Goal: Task Accomplishment & Management: Use online tool/utility

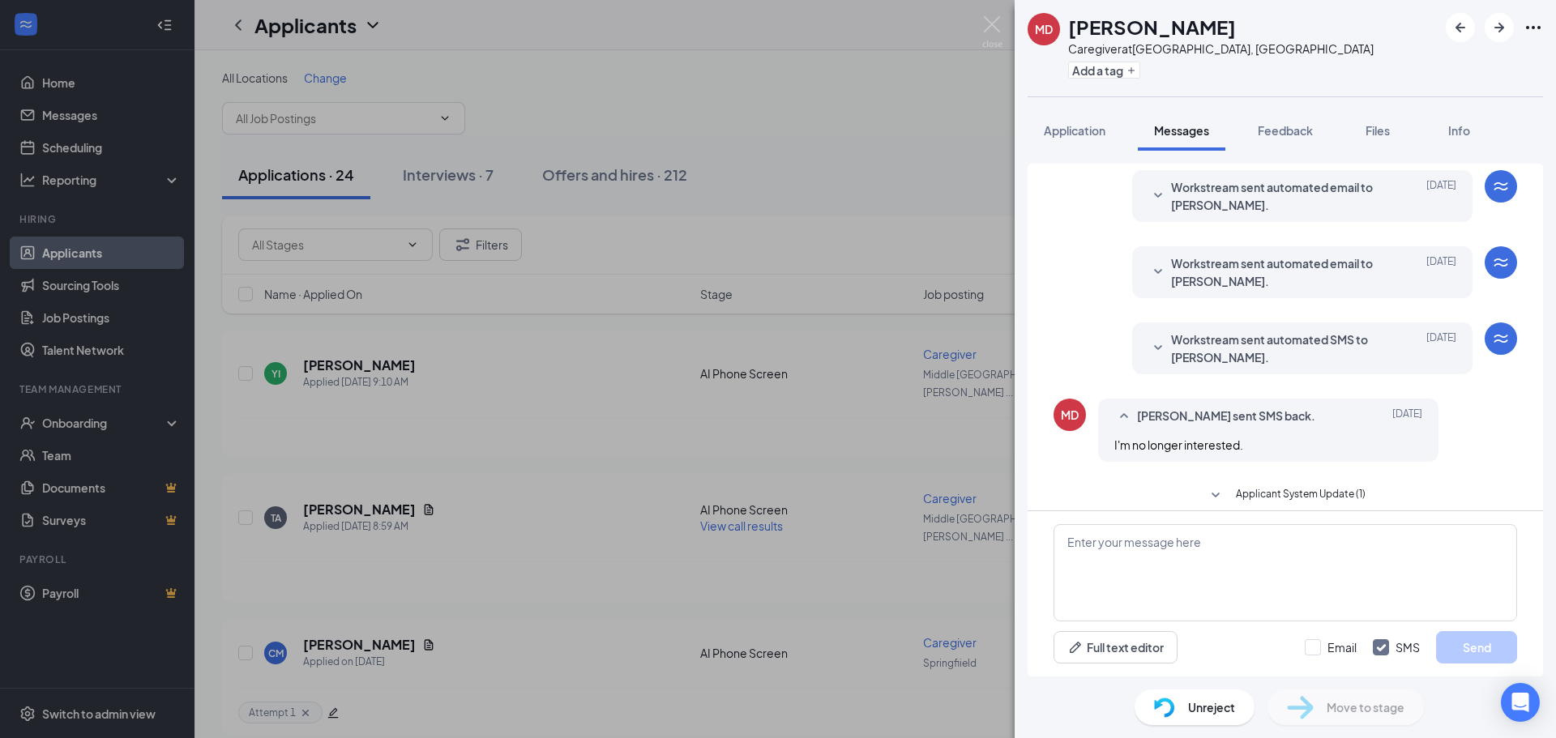
scroll to position [292, 0]
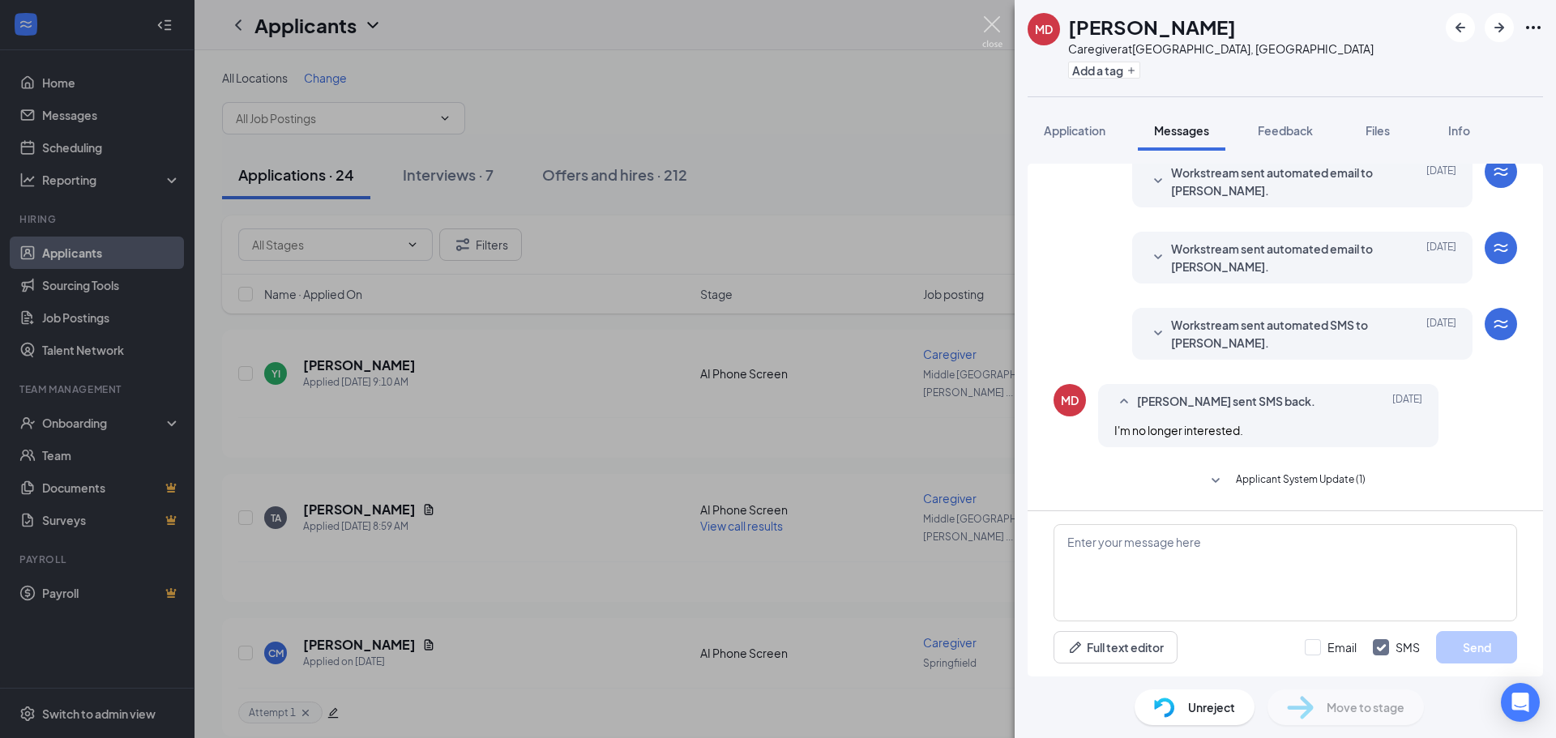
click at [996, 23] on img at bounding box center [992, 32] width 20 height 32
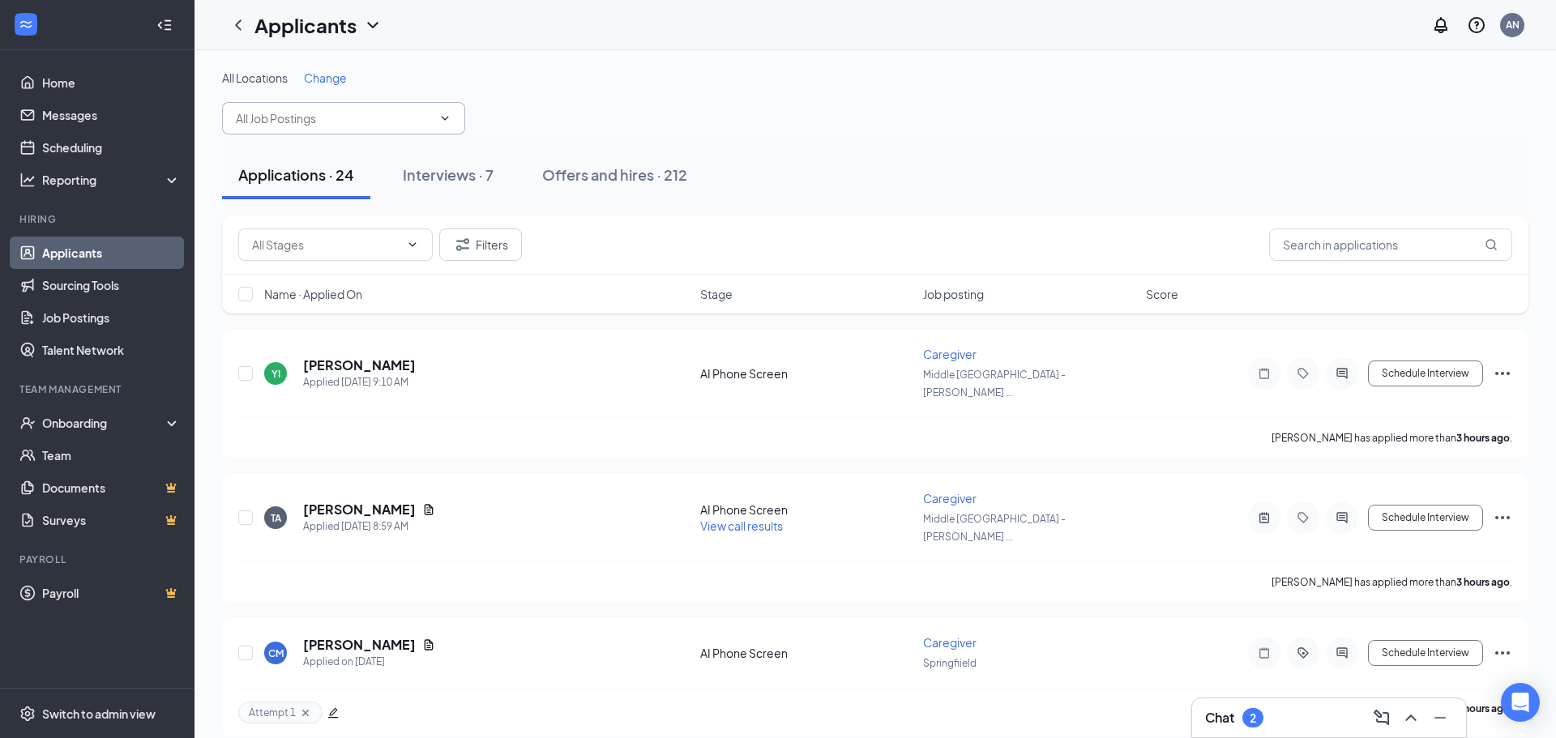
click at [331, 116] on input "text" at bounding box center [334, 118] width 196 height 18
click at [669, 126] on div "All Locations Change" at bounding box center [875, 102] width 1306 height 65
click at [350, 248] on input "text" at bounding box center [325, 245] width 147 height 18
click at [515, 250] on button "Filters" at bounding box center [480, 244] width 83 height 32
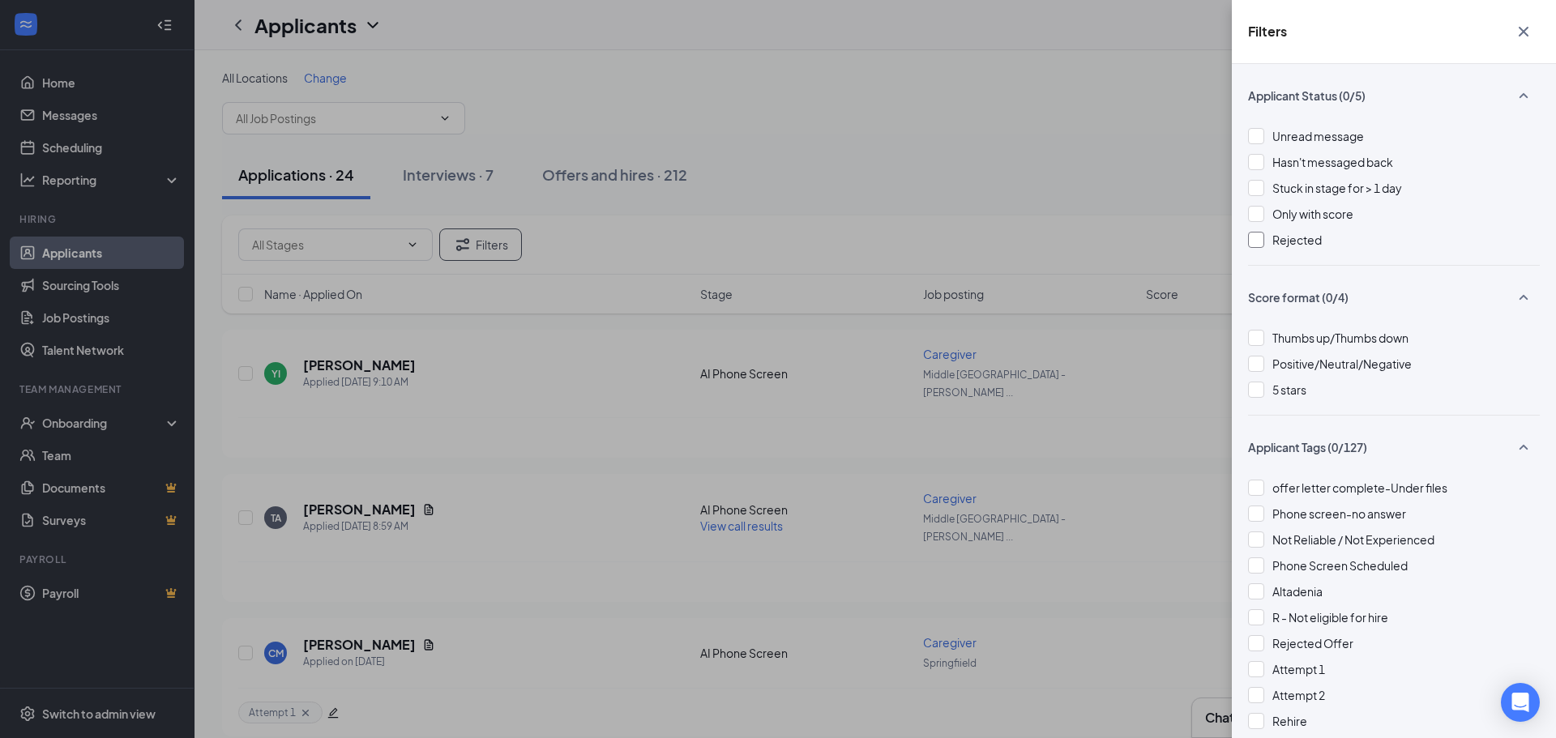
click at [1248, 238] on div at bounding box center [1256, 240] width 16 height 16
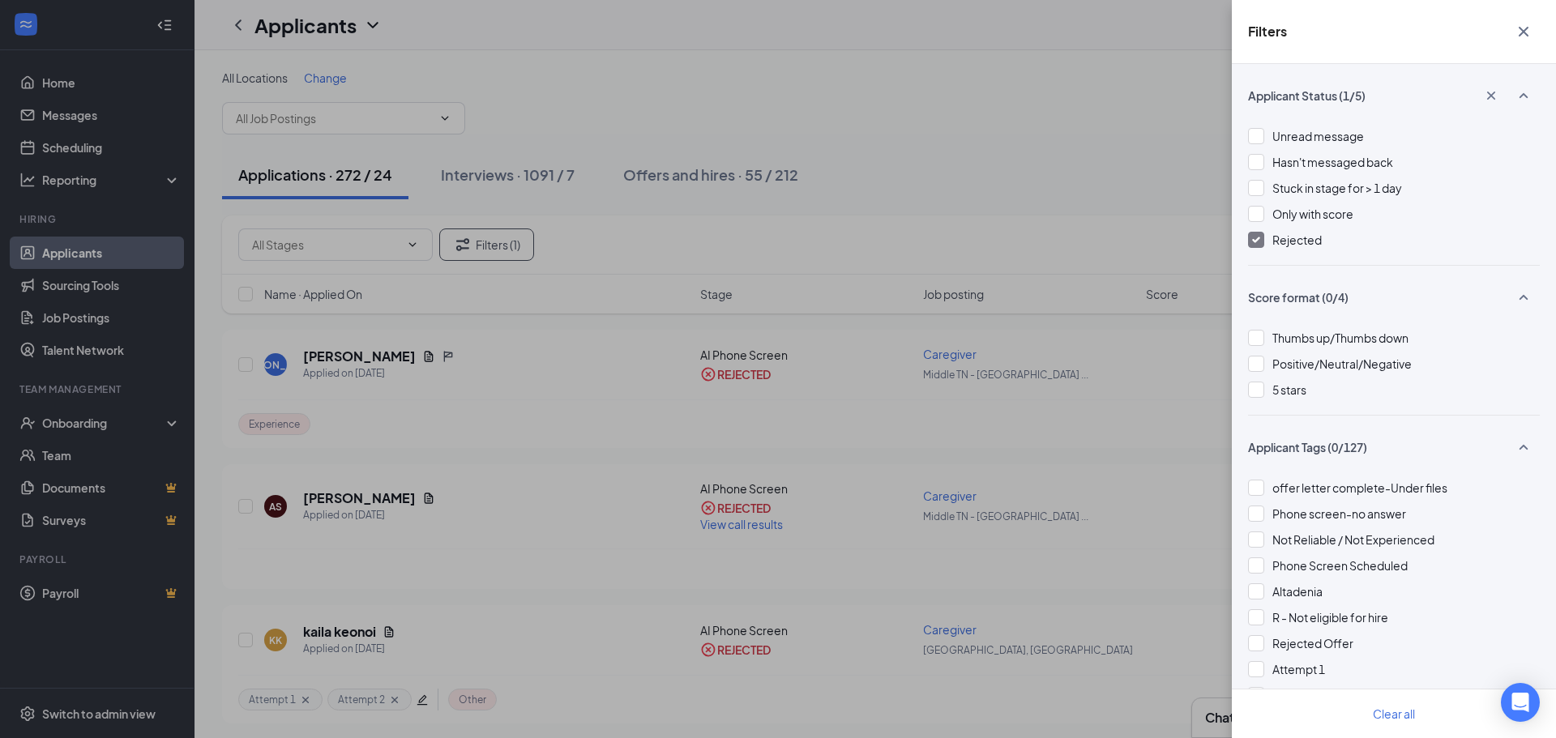
click at [1061, 156] on div "Filters Applicant Status (1/5) Unread message Hasn't messaged back Stuck in sta…" at bounding box center [778, 369] width 1556 height 738
click at [1525, 34] on icon "Cross" at bounding box center [1523, 32] width 10 height 10
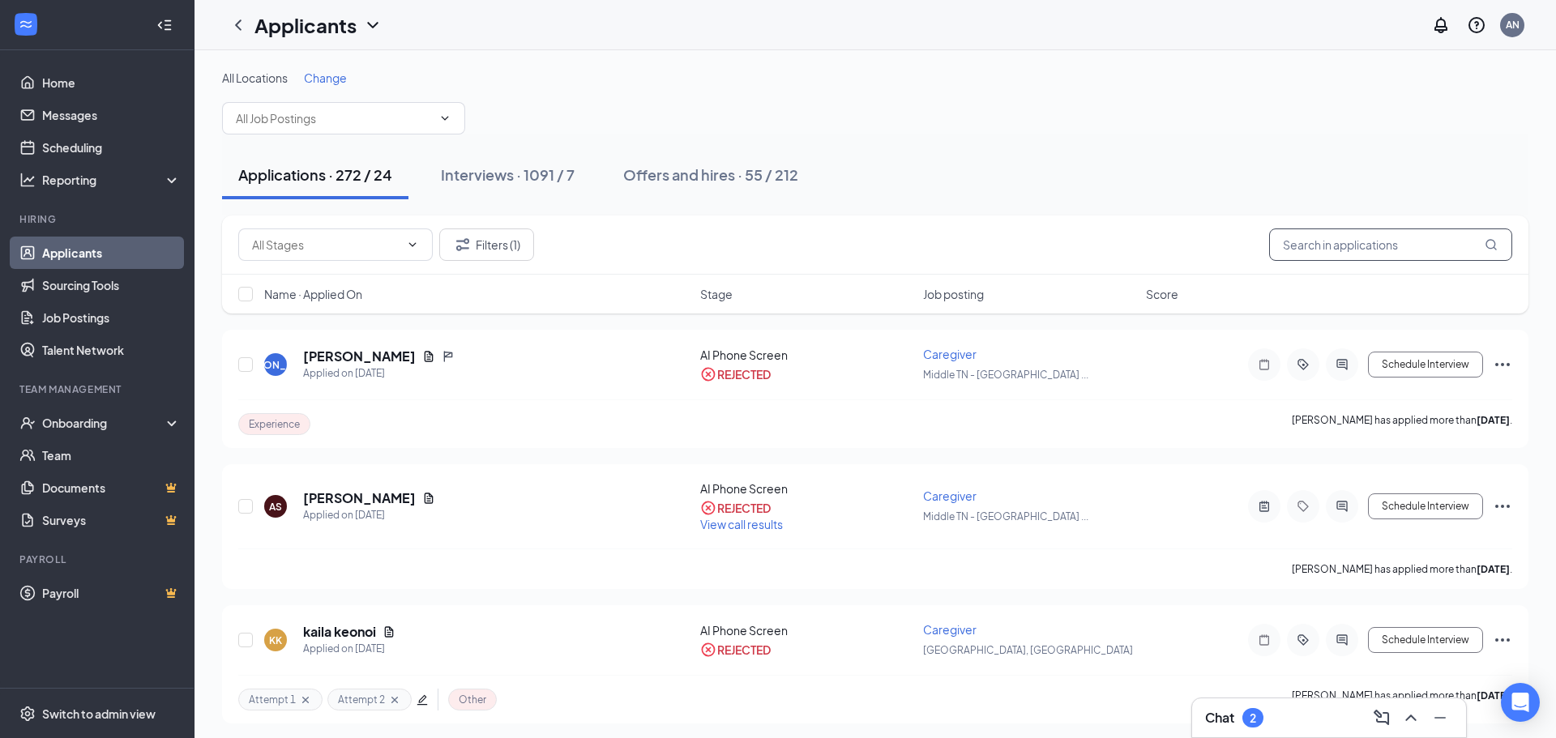
click at [1375, 240] on input "text" at bounding box center [1390, 244] width 243 height 32
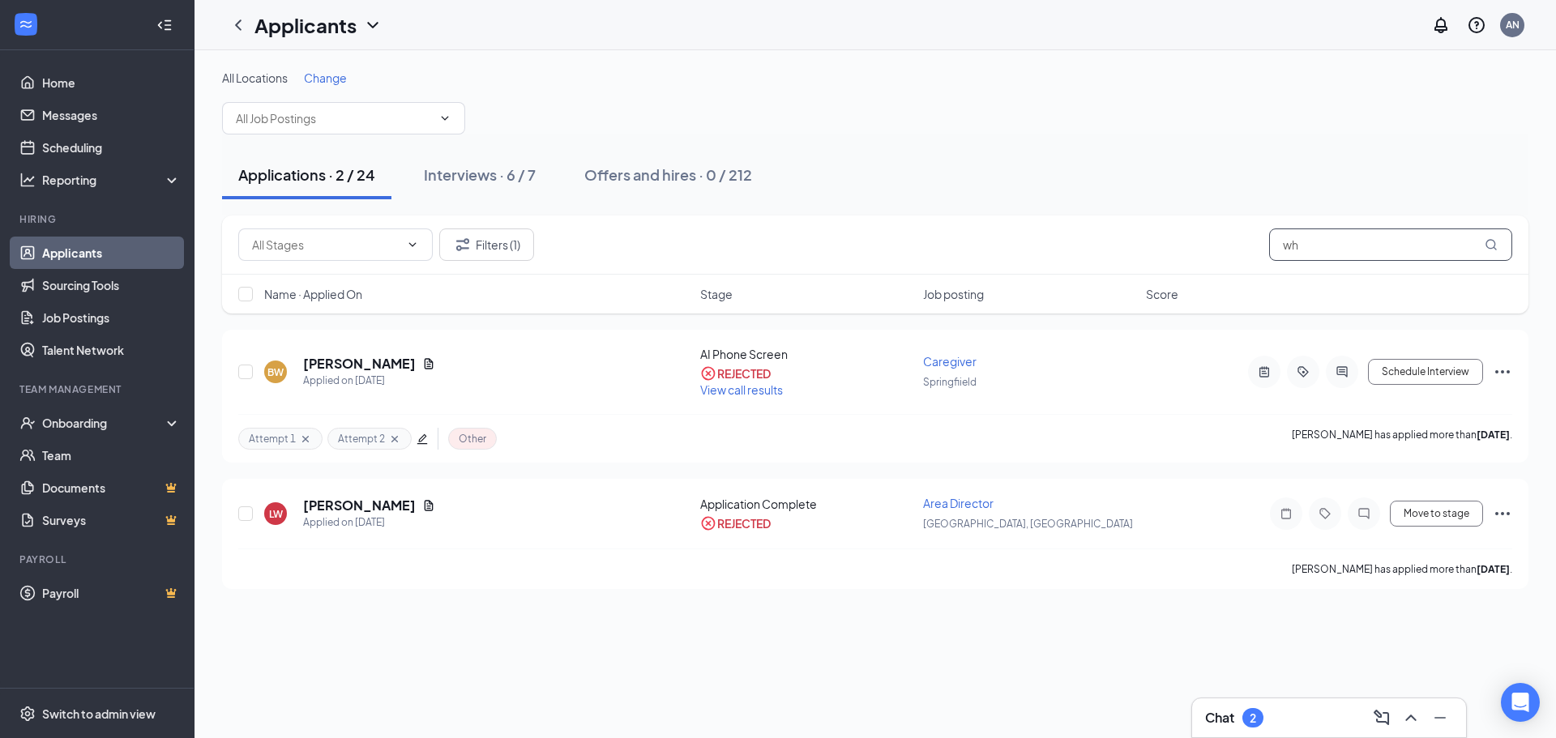
type input "w"
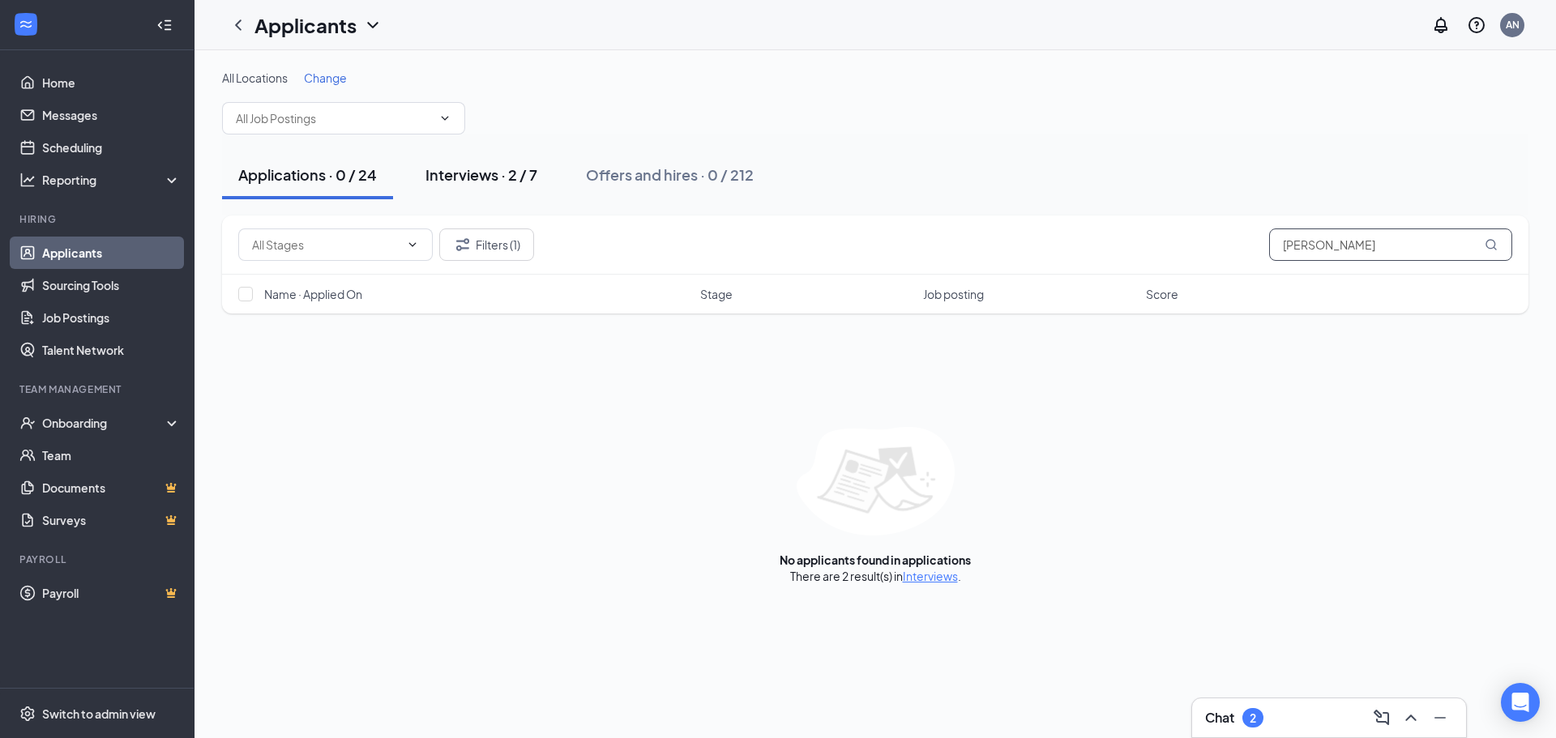
type input "[PERSON_NAME]"
click at [508, 179] on div "Interviews · 2 / 7" at bounding box center [481, 174] width 112 height 20
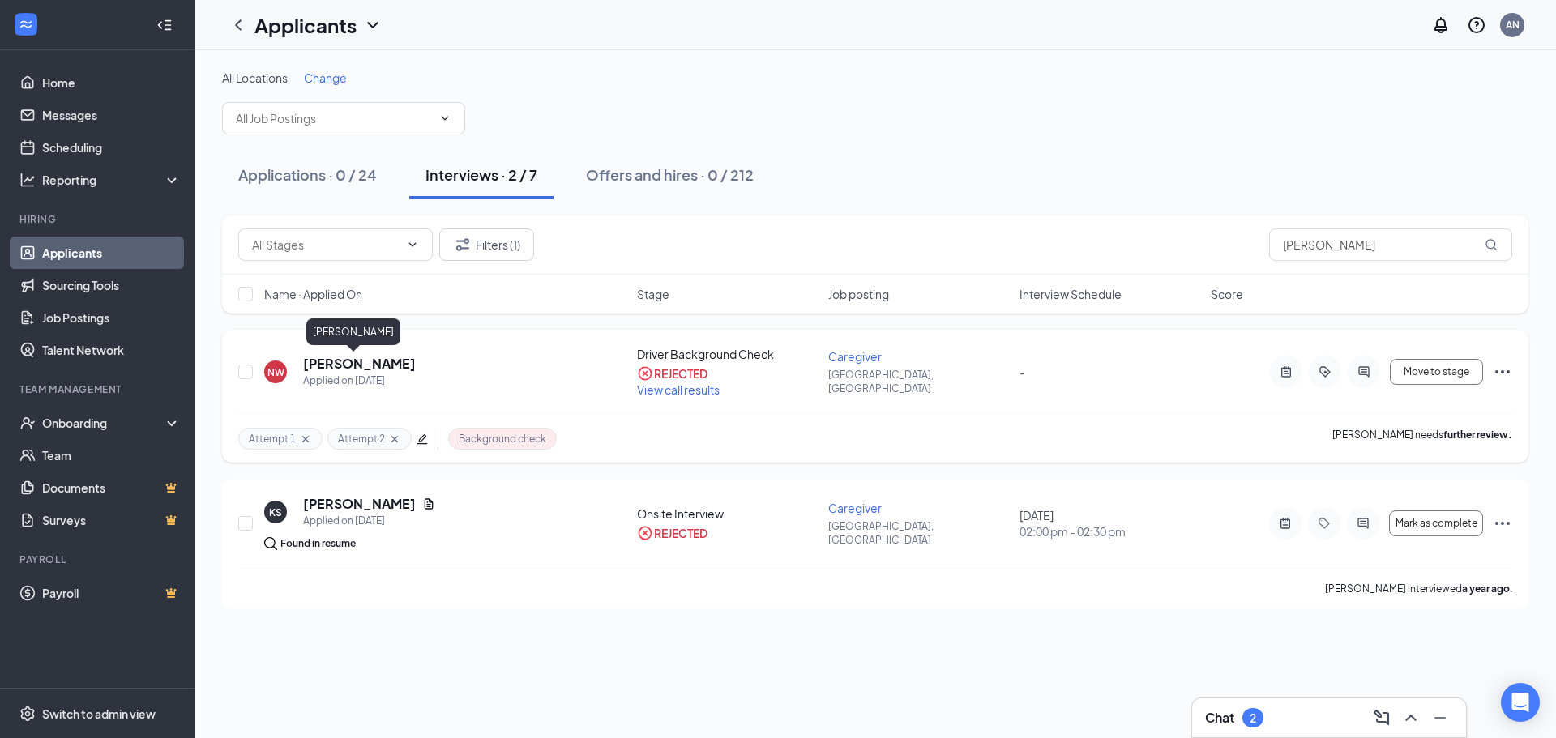
click at [343, 365] on h5 "[PERSON_NAME]" at bounding box center [359, 364] width 113 height 18
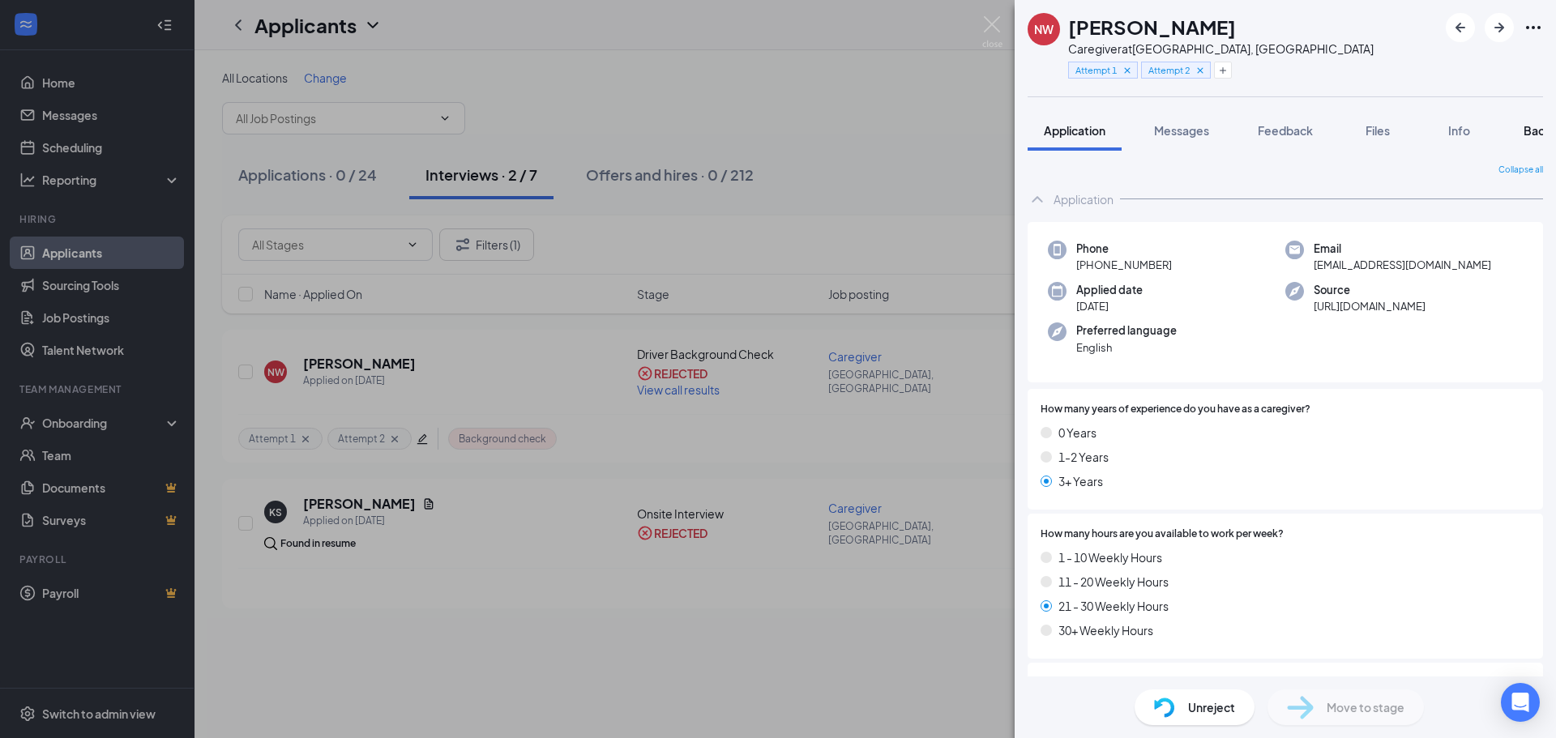
click at [1534, 126] on span "Background" at bounding box center [1556, 130] width 66 height 15
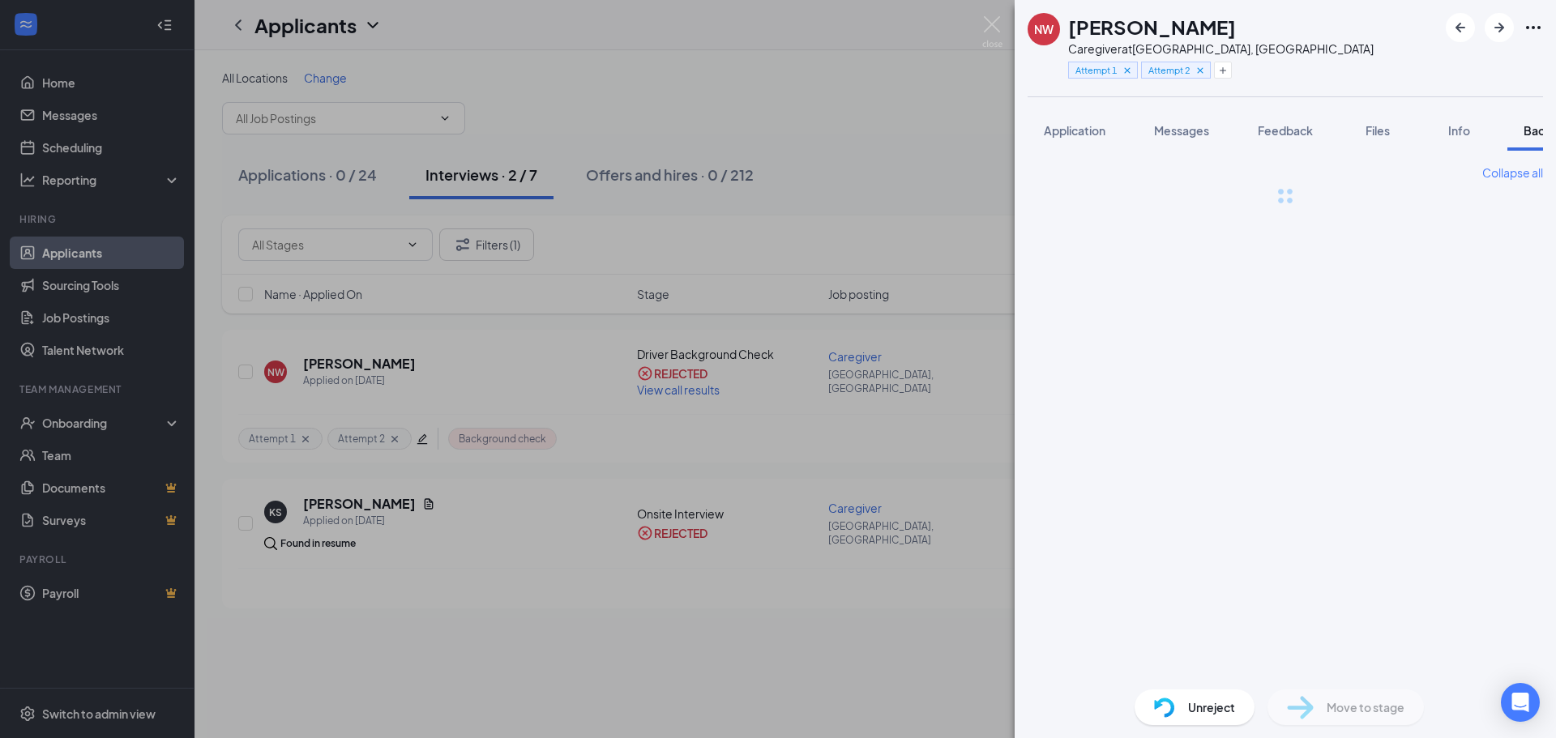
scroll to position [0, 66]
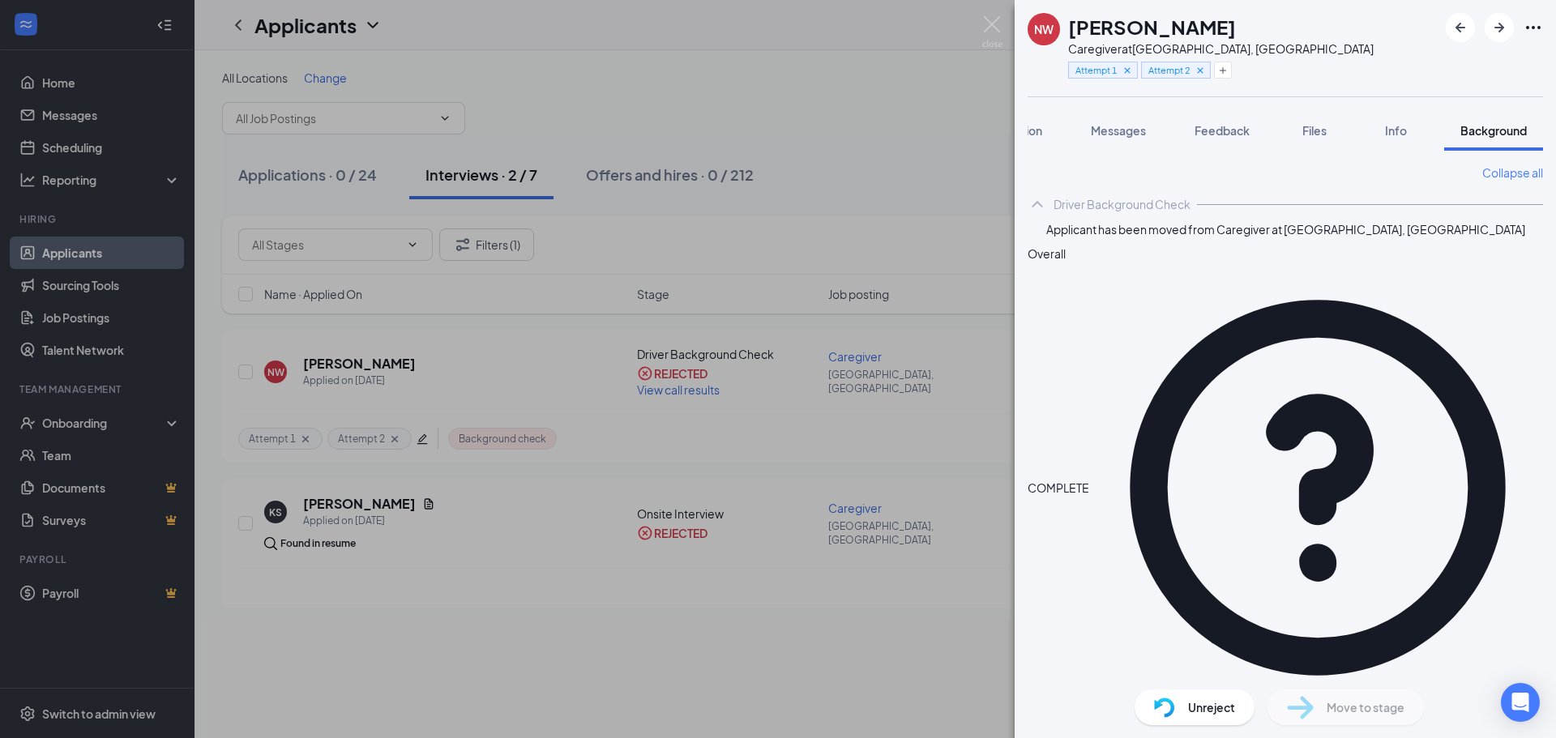
click at [998, 19] on img at bounding box center [992, 32] width 20 height 32
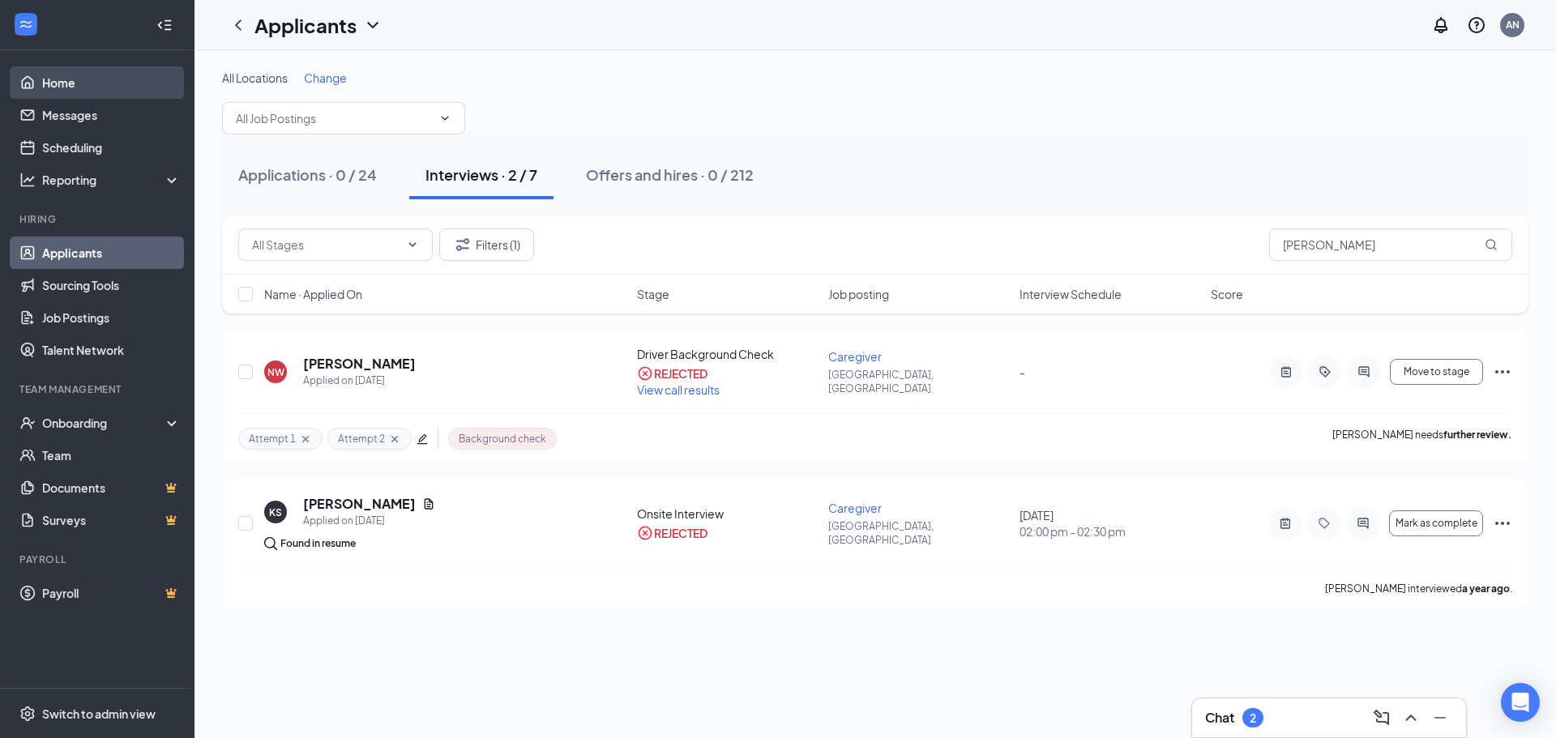
click at [110, 86] on link "Home" at bounding box center [111, 82] width 139 height 32
